Goal: Use online tool/utility

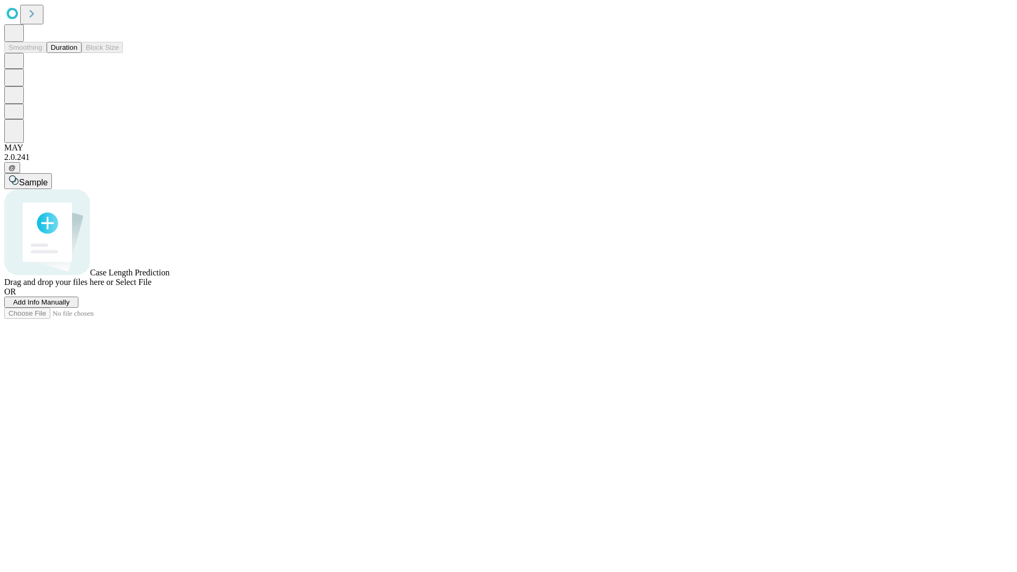
click at [77, 53] on button "Duration" at bounding box center [64, 47] width 35 height 11
click at [48, 178] on span "Sample" at bounding box center [33, 182] width 29 height 9
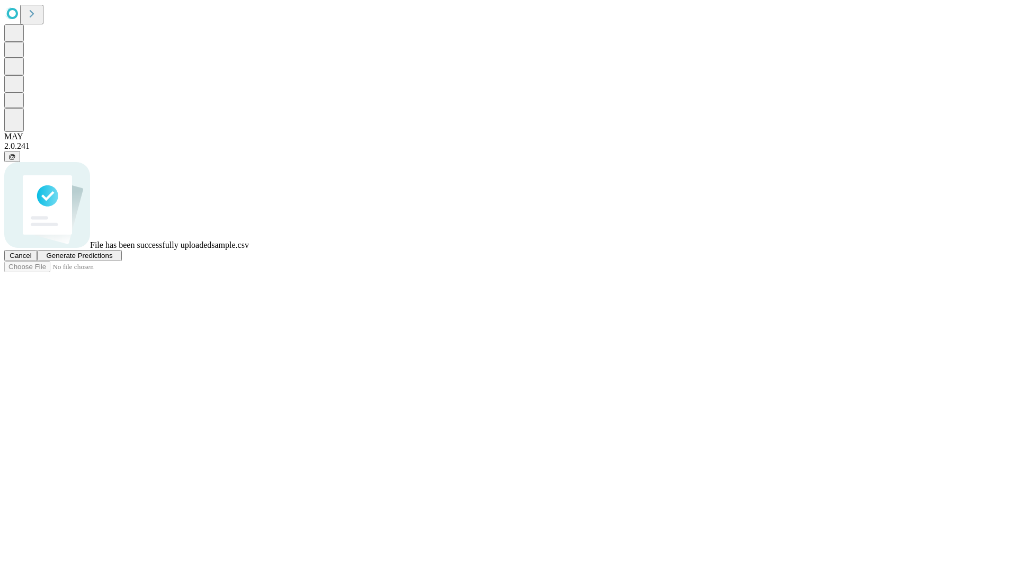
click at [112, 260] on span "Generate Predictions" at bounding box center [79, 256] width 66 height 8
